Goal: Check status: Check status

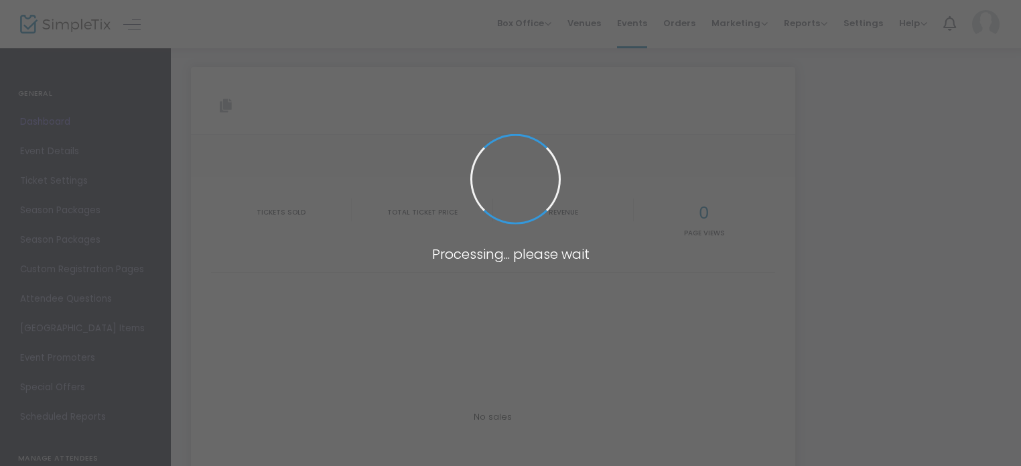
type input "[URL][DOMAIN_NAME]"
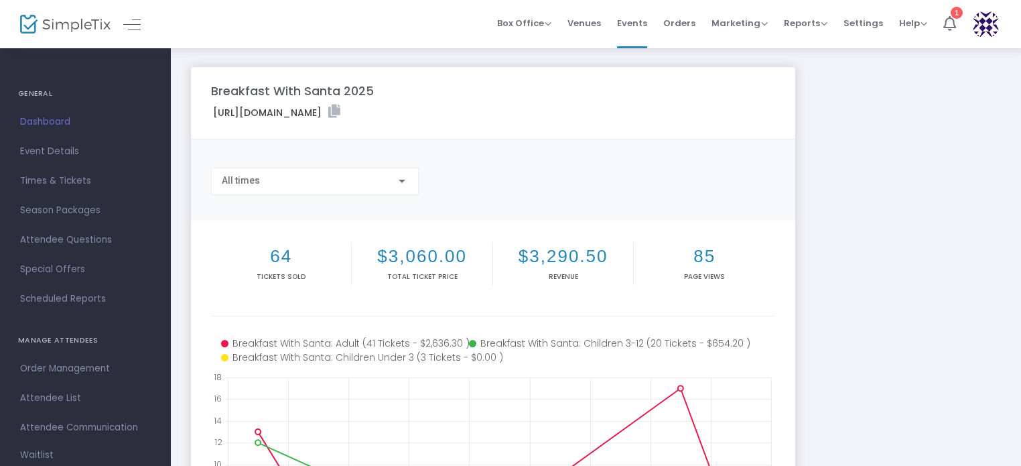
click at [405, 190] on div "All times" at bounding box center [315, 180] width 208 height 27
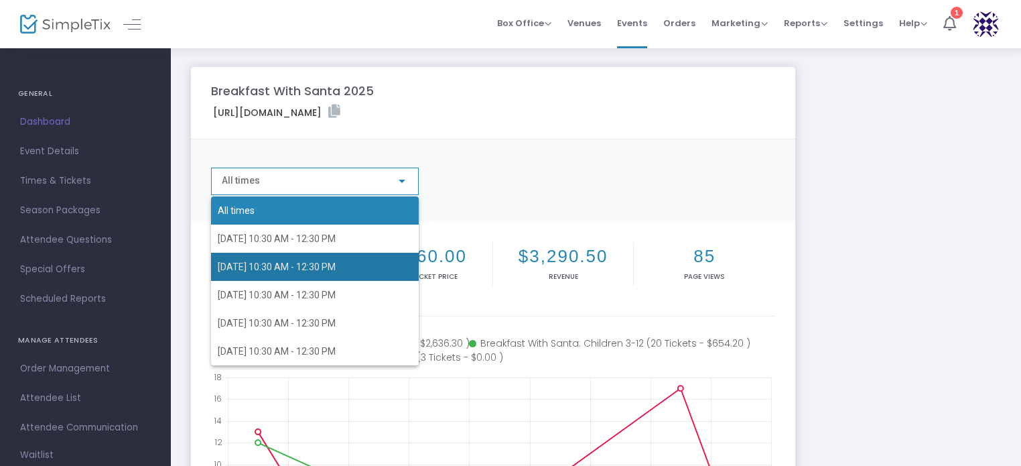
click at [336, 262] on span "[DATE] 10:30 AM - 12:30 PM" at bounding box center [277, 266] width 118 height 11
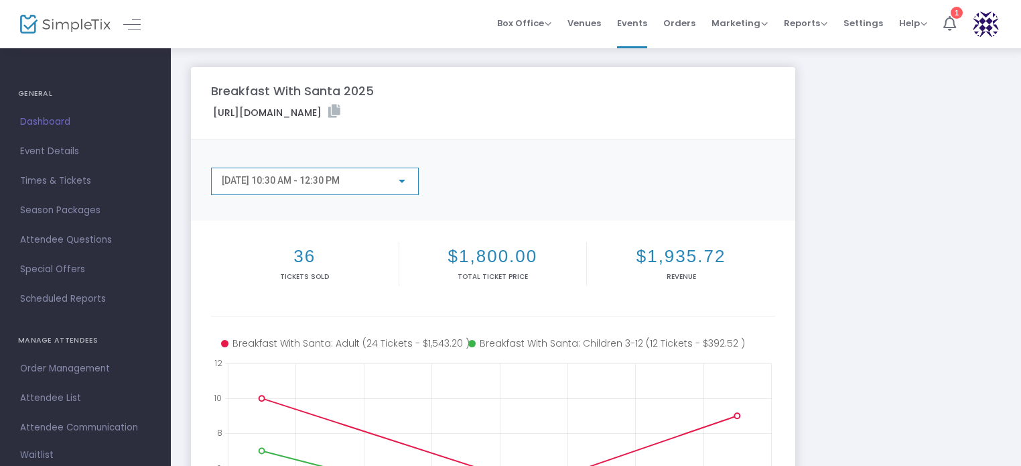
click at [405, 179] on div at bounding box center [402, 181] width 12 height 11
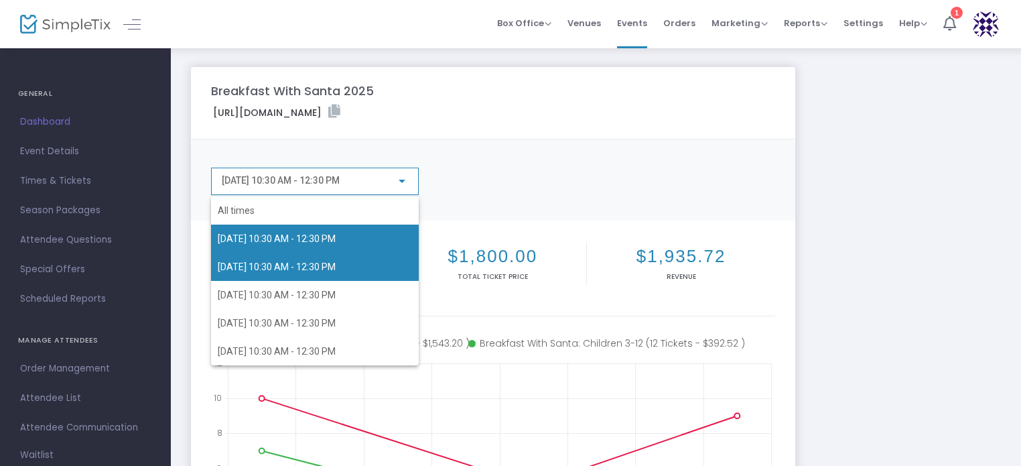
click at [336, 241] on span "[DATE] 10:30 AM - 12:30 PM" at bounding box center [277, 238] width 118 height 11
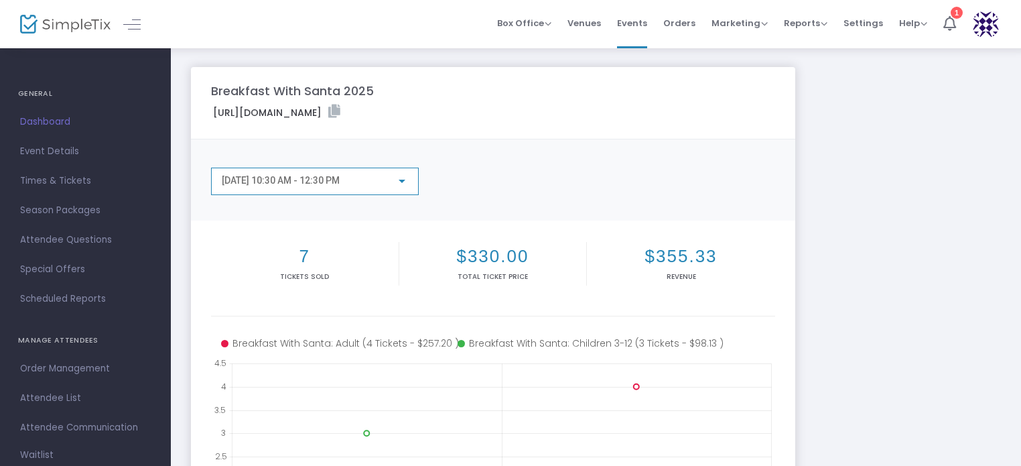
click at [399, 184] on div at bounding box center [402, 181] width 12 height 11
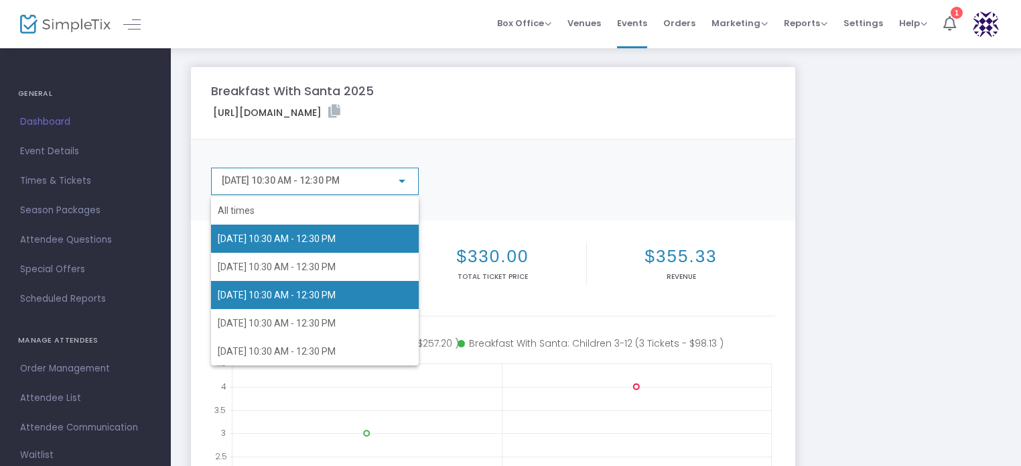
click at [357, 295] on span "[DATE] 10:30 AM - 12:30 PM" at bounding box center [315, 295] width 194 height 28
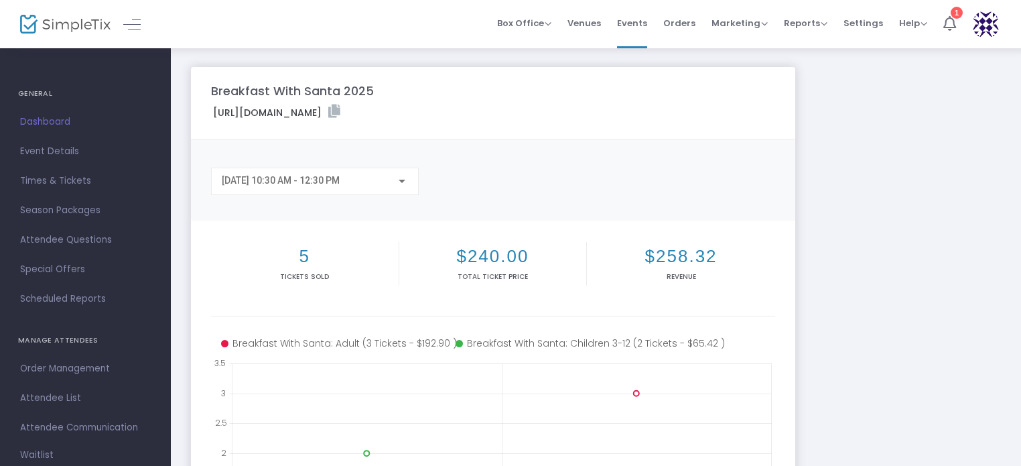
click at [401, 189] on div "[DATE] 10:30 AM - 12:30 PM" at bounding box center [315, 177] width 186 height 25
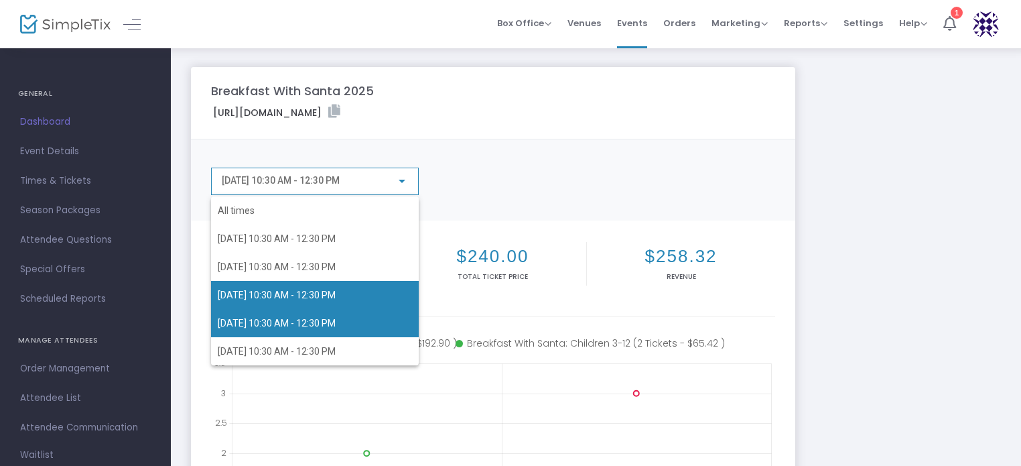
click at [375, 326] on span "[DATE] 10:30 AM - 12:30 PM" at bounding box center [315, 323] width 194 height 28
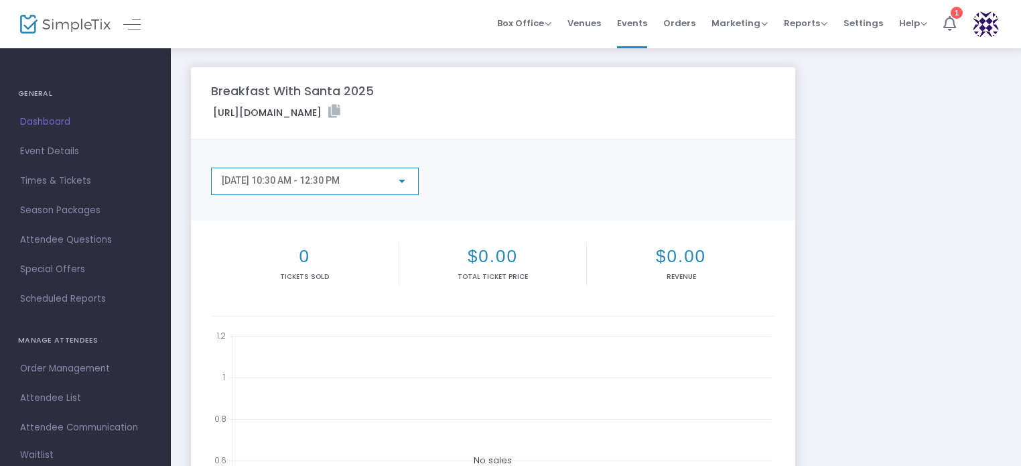
click at [406, 180] on div at bounding box center [402, 181] width 12 height 11
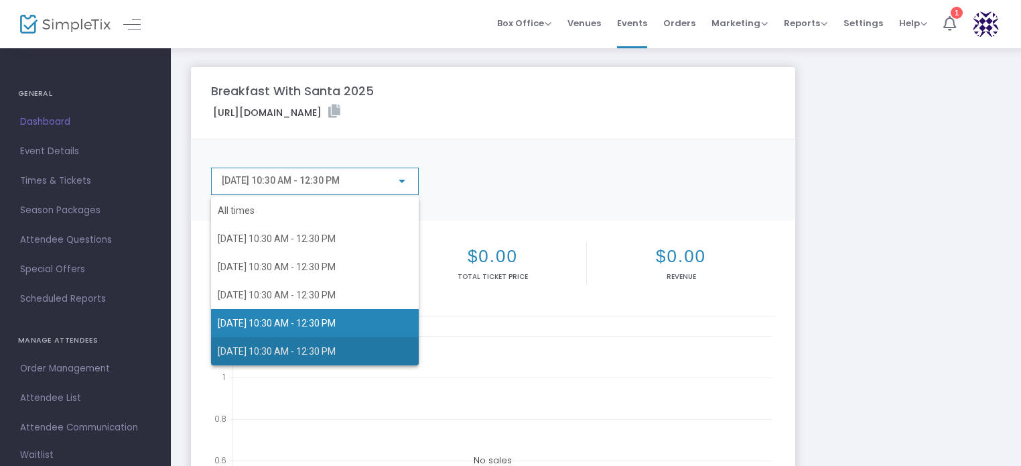
click at [348, 356] on span "[DATE] 10:30 AM - 12:30 PM" at bounding box center [315, 351] width 194 height 28
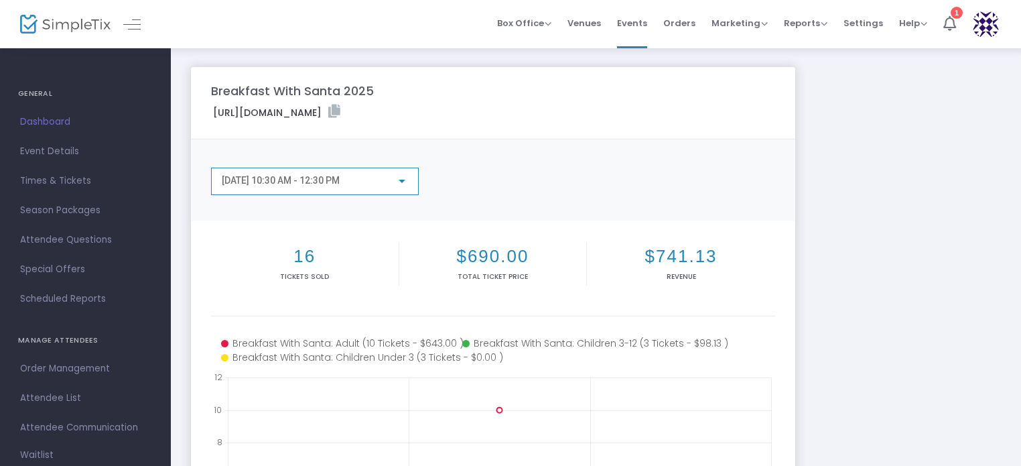
click at [404, 179] on div at bounding box center [402, 181] width 12 height 11
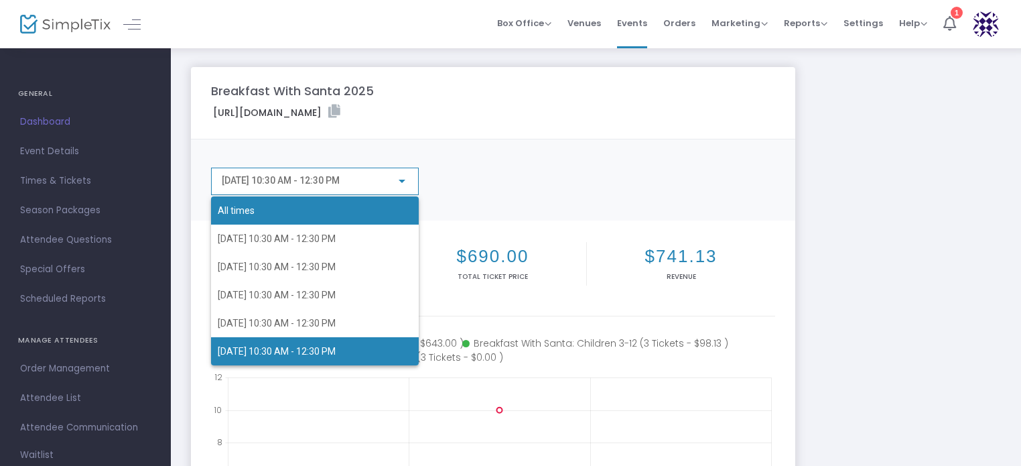
click at [322, 214] on span "All times" at bounding box center [315, 210] width 194 height 28
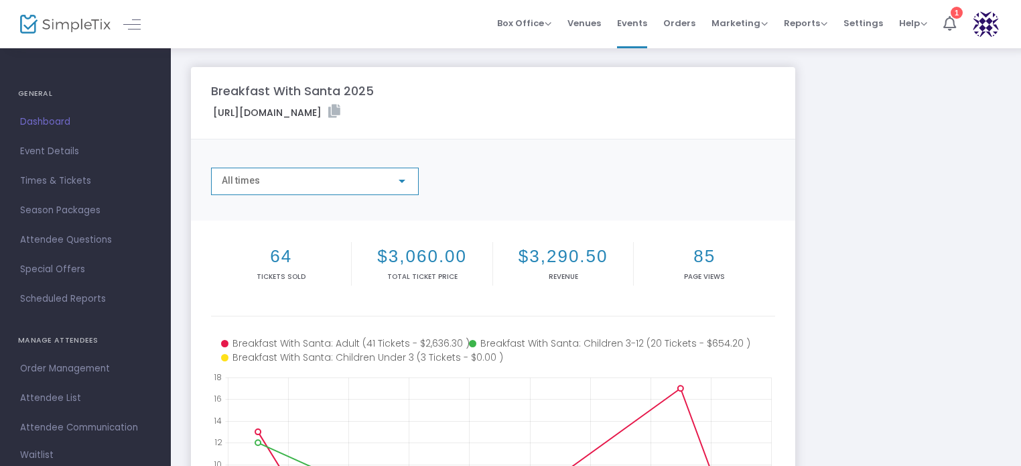
click at [895, 266] on div "Breakfast With Santa 2025 [URL][DOMAIN_NAME] Copy All times 64 Tickets sold $3,…" at bounding box center [595, 400] width 823 height 667
click at [906, 217] on div "Breakfast With Santa 2025 [URL][DOMAIN_NAME] Copy All times 64 Tickets sold $3,…" at bounding box center [595, 400] width 823 height 667
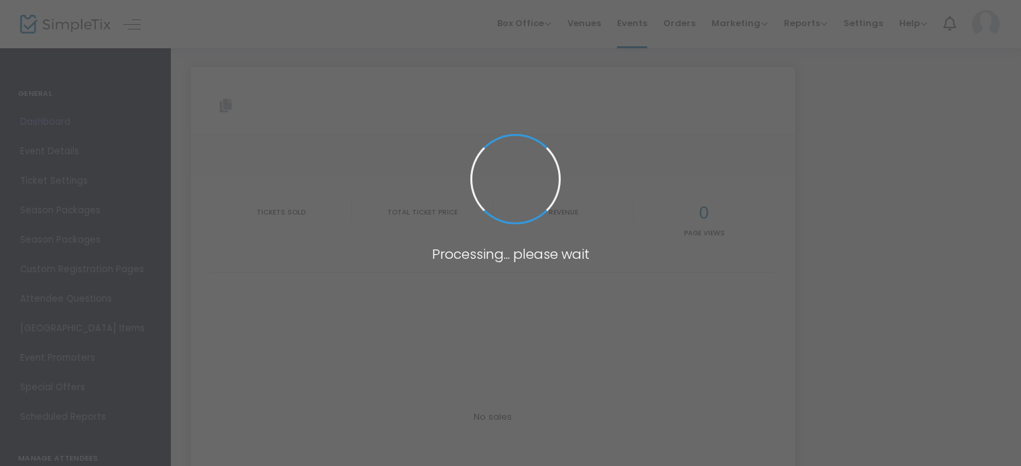
type input "[URL][DOMAIN_NAME]"
